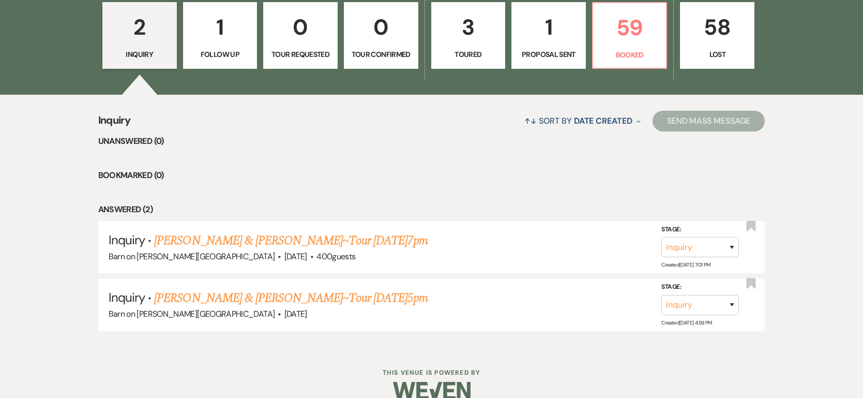
scroll to position [316, 0]
click at [171, 301] on link "[PERSON_NAME] & [PERSON_NAME]~Tour [DATE]5pm" at bounding box center [290, 297] width 273 height 19
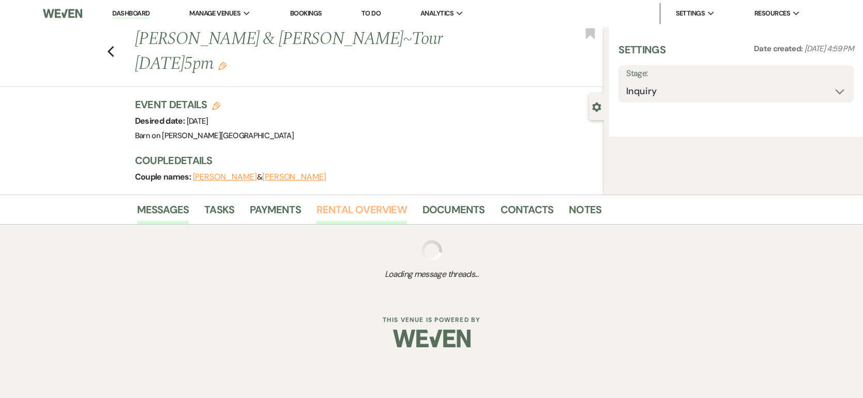
select select "8"
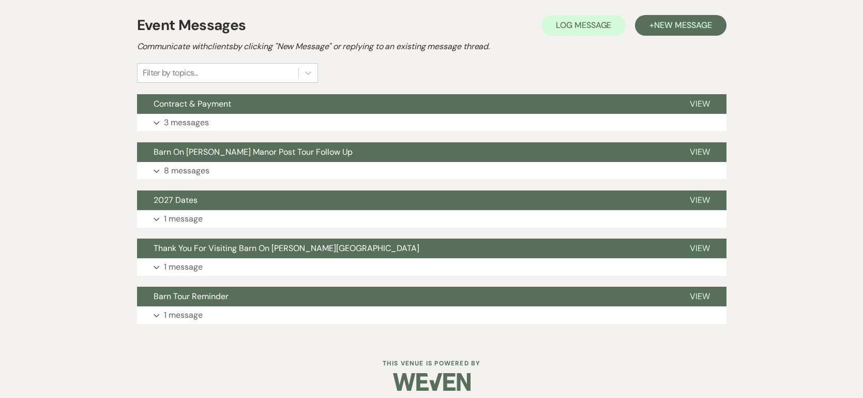
scroll to position [292, 0]
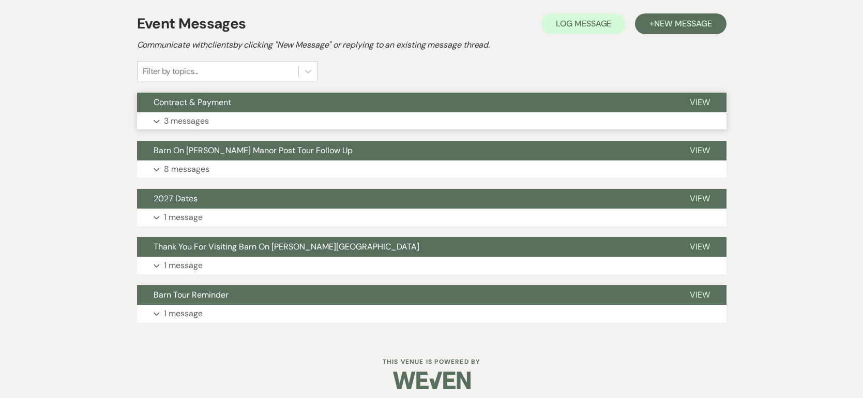
click at [157, 119] on icon "Expand" at bounding box center [157, 121] width 6 height 4
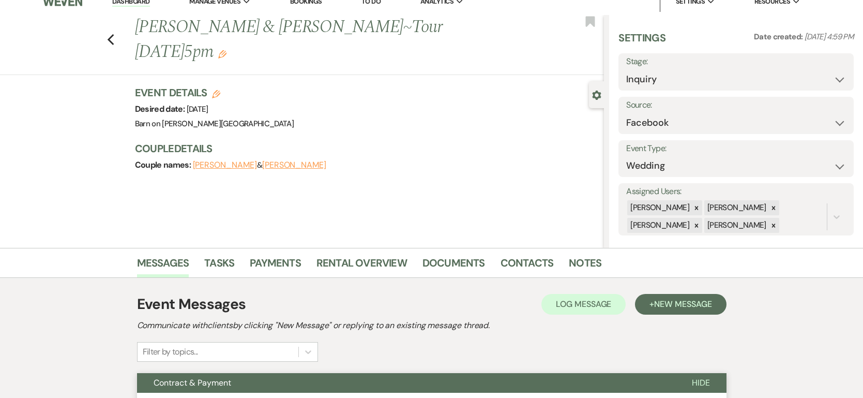
scroll to position [0, 0]
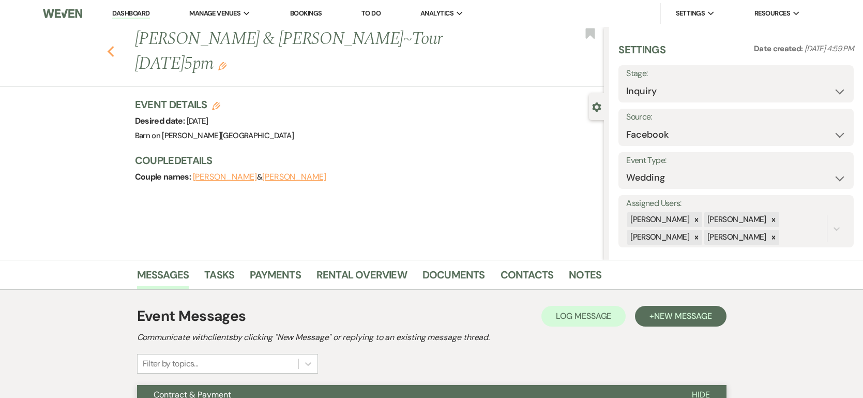
click at [108, 46] on use "button" at bounding box center [110, 51] width 7 height 11
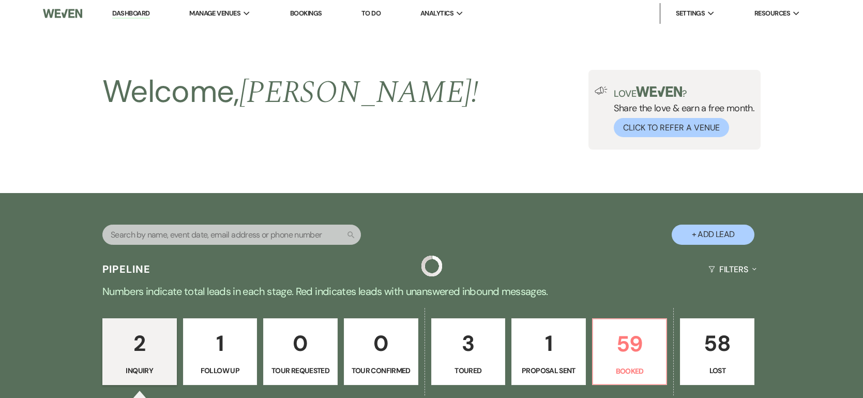
scroll to position [316, 0]
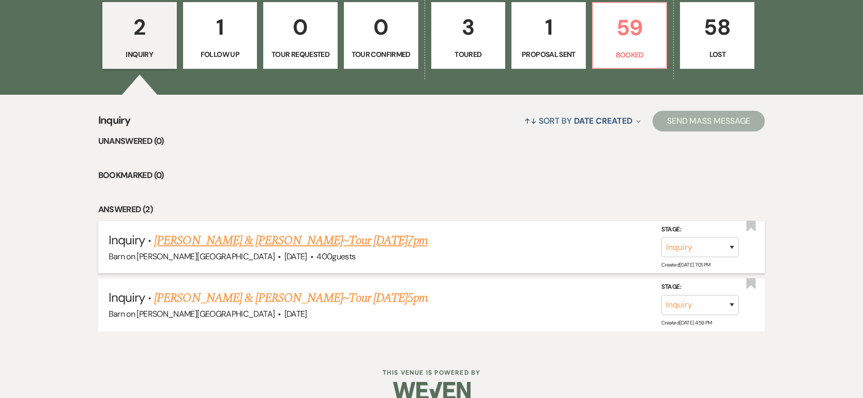
click at [193, 239] on link "[PERSON_NAME] & [PERSON_NAME]~Tour [DATE]7pm" at bounding box center [290, 240] width 273 height 19
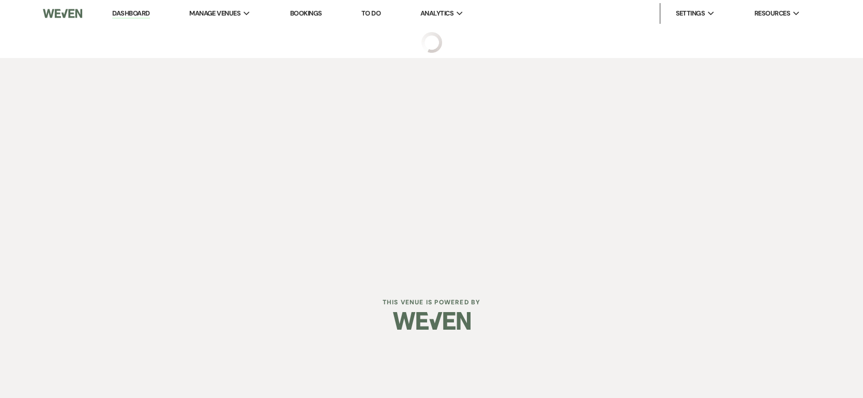
select select "6"
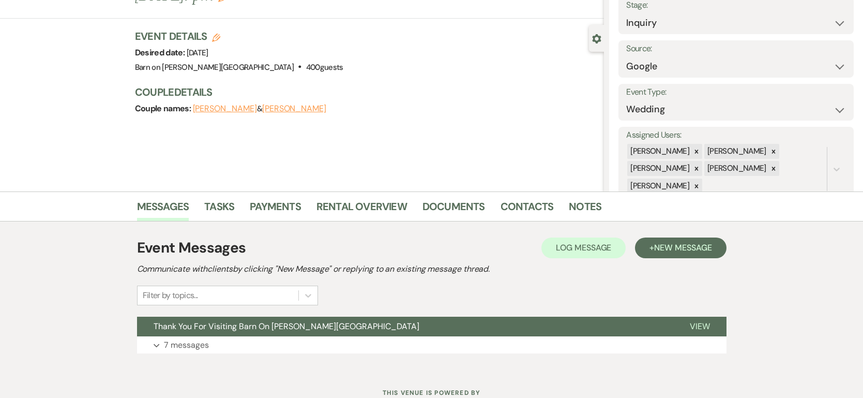
scroll to position [105, 0]
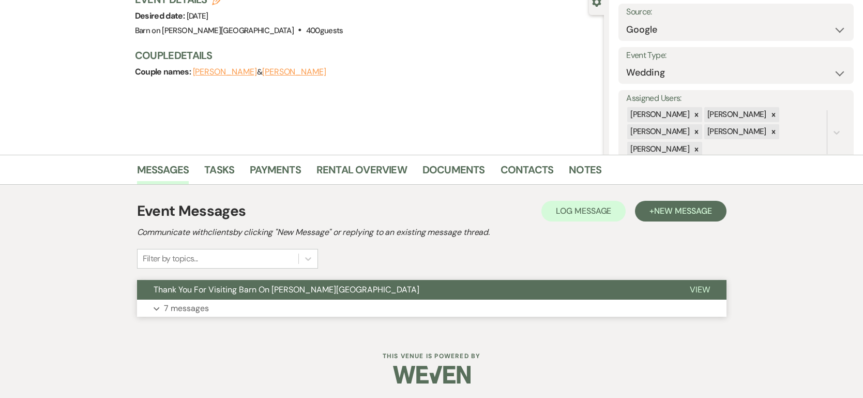
click at [181, 308] on p "7 messages" at bounding box center [186, 307] width 45 height 13
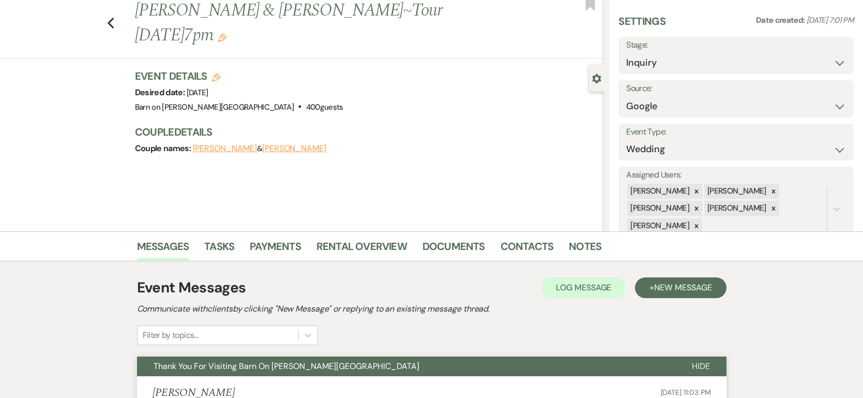
scroll to position [0, 0]
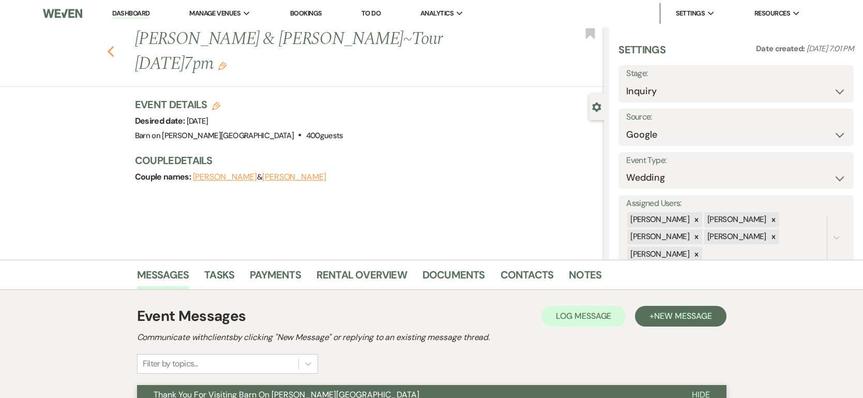
click at [110, 45] on icon "Previous" at bounding box center [111, 51] width 8 height 12
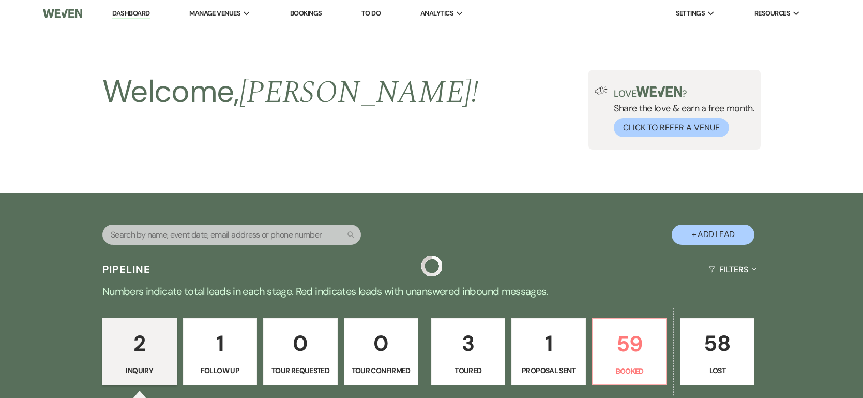
scroll to position [316, 0]
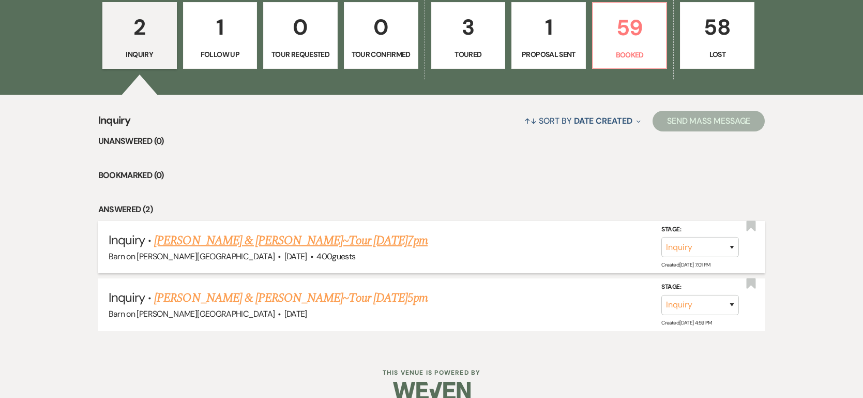
click at [218, 237] on link "[PERSON_NAME] & [PERSON_NAME]~Tour [DATE]7pm" at bounding box center [290, 240] width 273 height 19
select select "6"
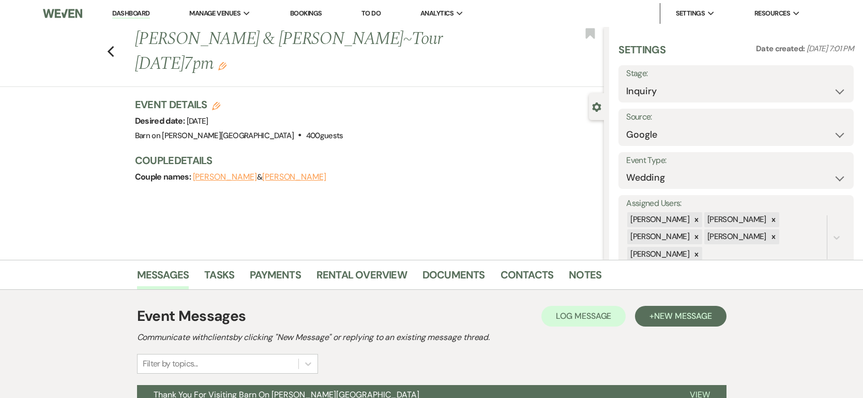
scroll to position [105, 0]
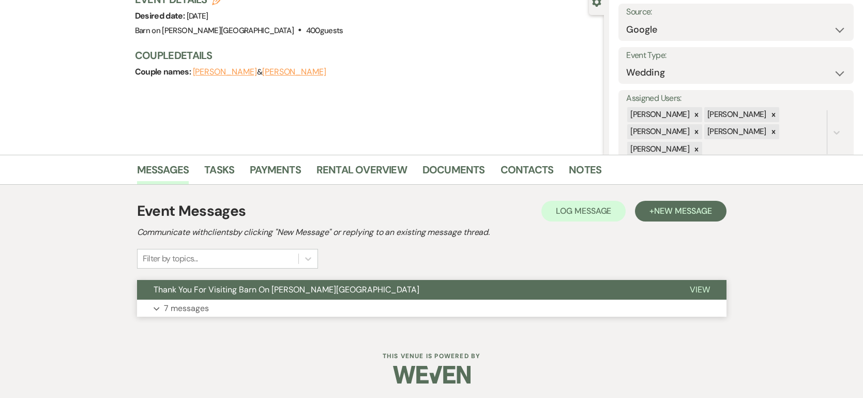
click at [179, 307] on p "7 messages" at bounding box center [186, 307] width 45 height 13
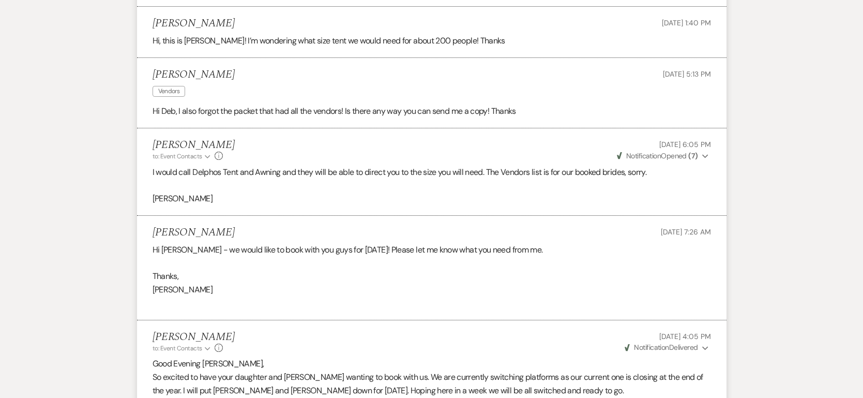
scroll to position [736, 0]
click at [299, 211] on li "[PERSON_NAME] to: Event Contacts Expand Info [DATE] 6:05 PM Weven Check Notific…" at bounding box center [431, 172] width 589 height 87
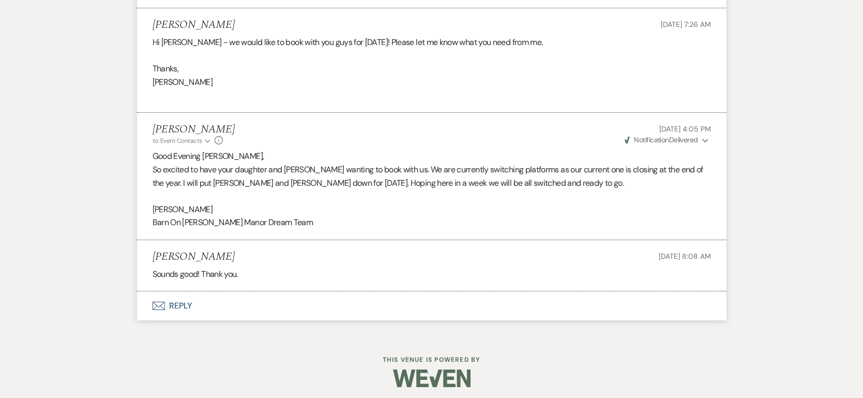
scroll to position [947, 0]
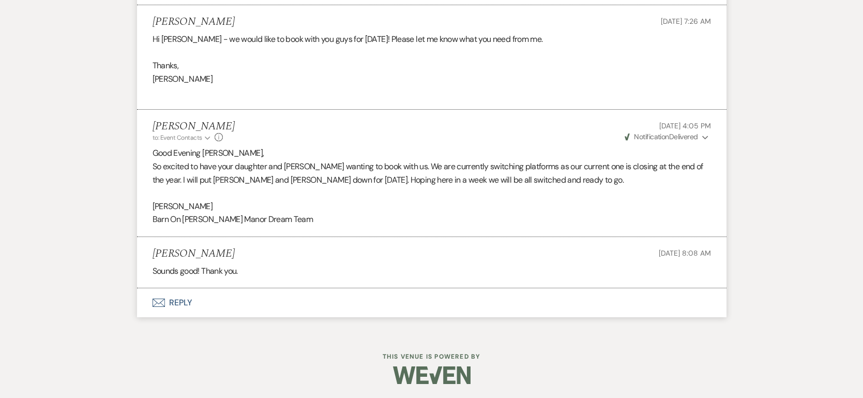
click at [179, 302] on button "Envelope Reply" at bounding box center [431, 302] width 589 height 29
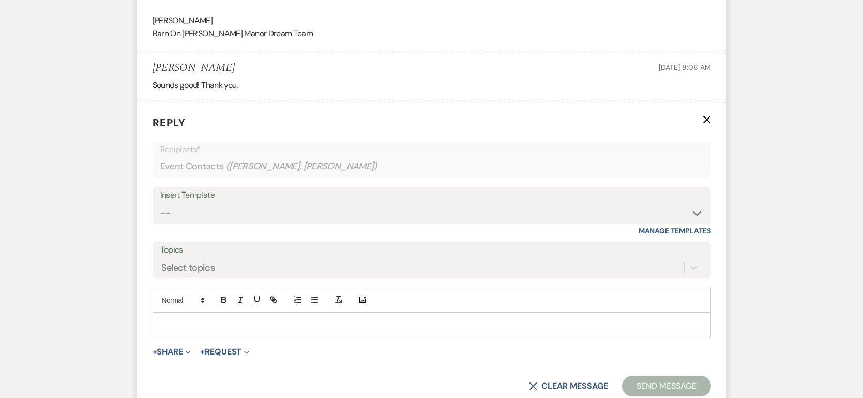
scroll to position [1141, 0]
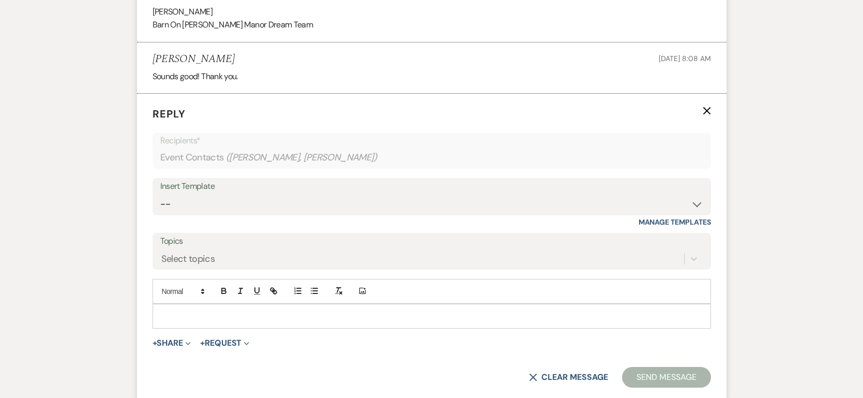
click at [182, 311] on p at bounding box center [432, 315] width 542 height 11
